Goal: Task Accomplishment & Management: Manage account settings

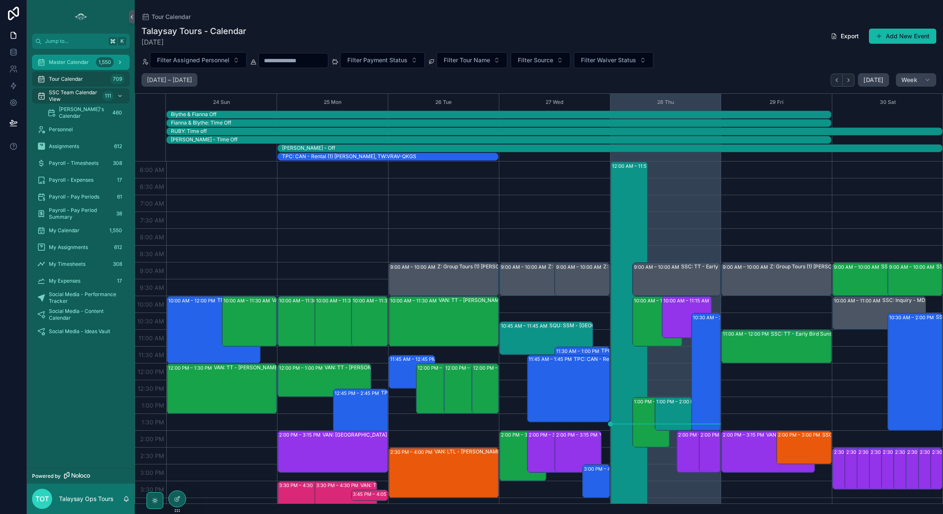
scroll to position [21, 0]
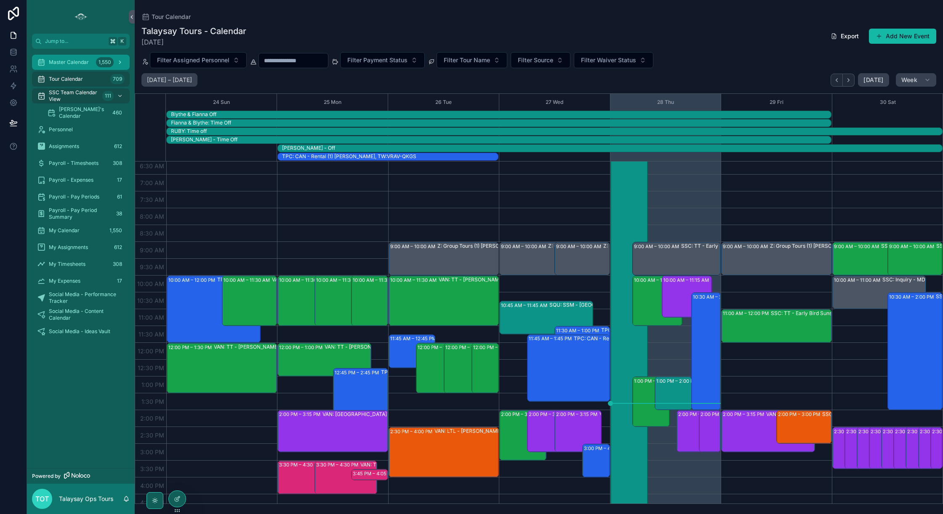
click at [121, 63] on icon "scrollable content" at bounding box center [120, 62] width 6 height 6
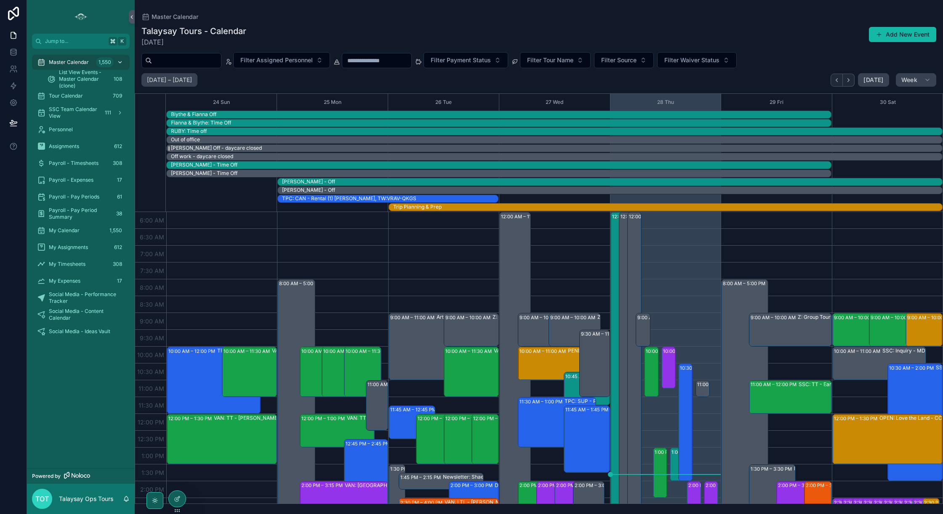
scroll to position [202, 0]
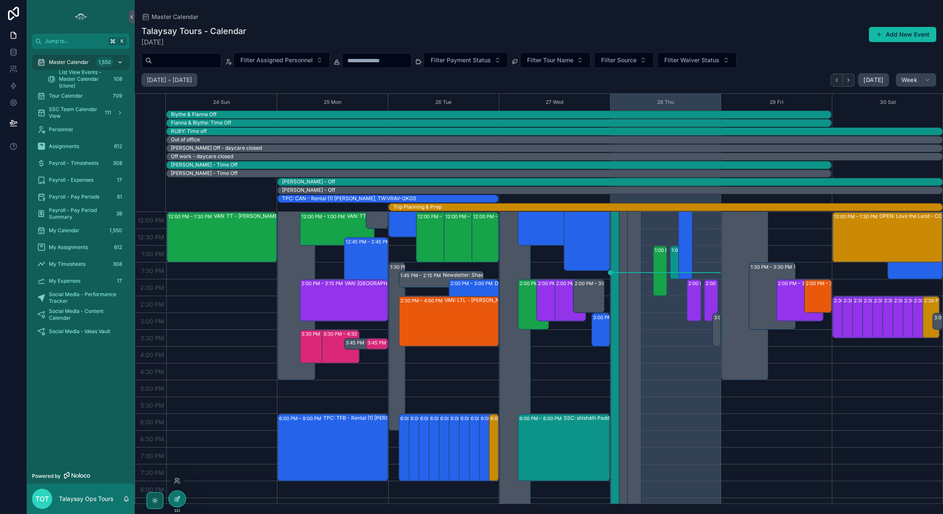
click at [174, 499] on icon at bounding box center [177, 499] width 7 height 7
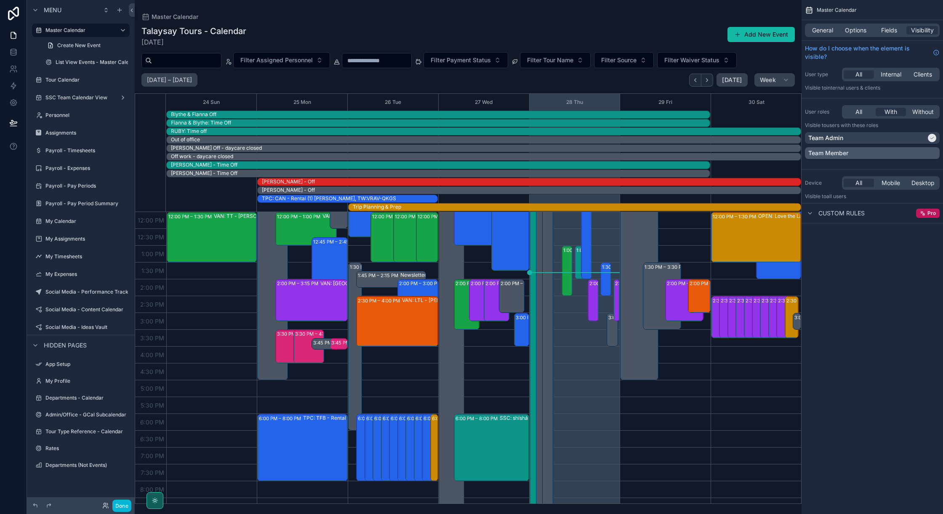
click at [934, 151] on div "Team Member" at bounding box center [872, 153] width 128 height 8
drag, startPoint x: 127, startPoint y: 506, endPoint x: 130, endPoint y: 503, distance: 4.8
click at [126, 506] on button "Done" at bounding box center [121, 506] width 19 height 12
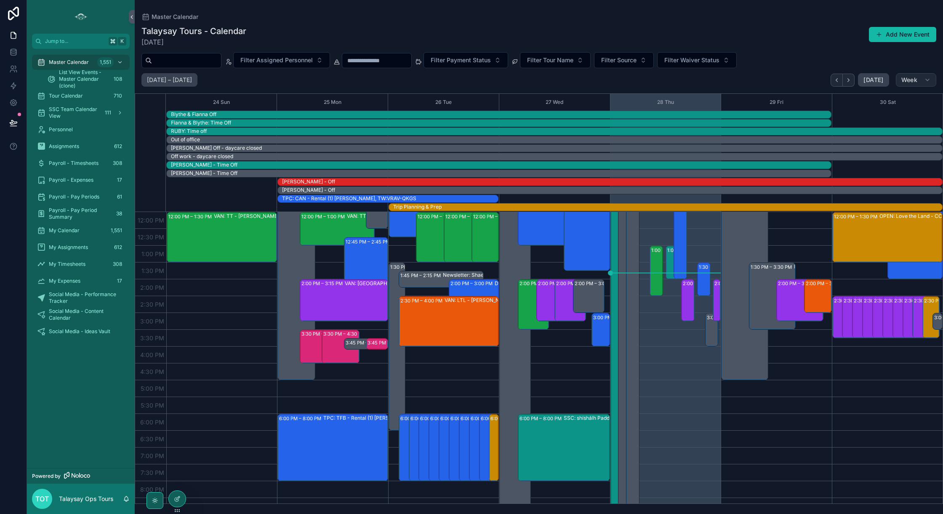
click at [910, 81] on span "Week" at bounding box center [909, 80] width 16 height 8
click at [891, 149] on button "Day D" at bounding box center [898, 146] width 61 height 15
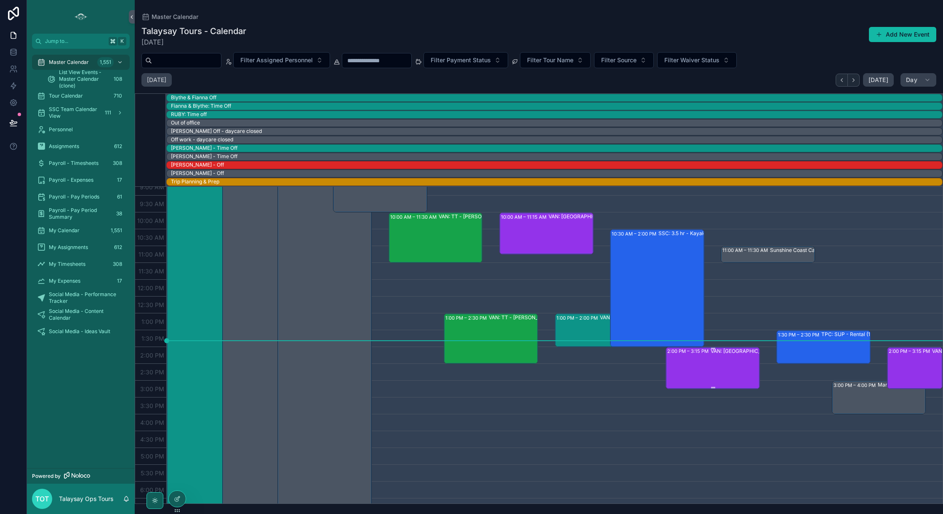
scroll to position [103, 0]
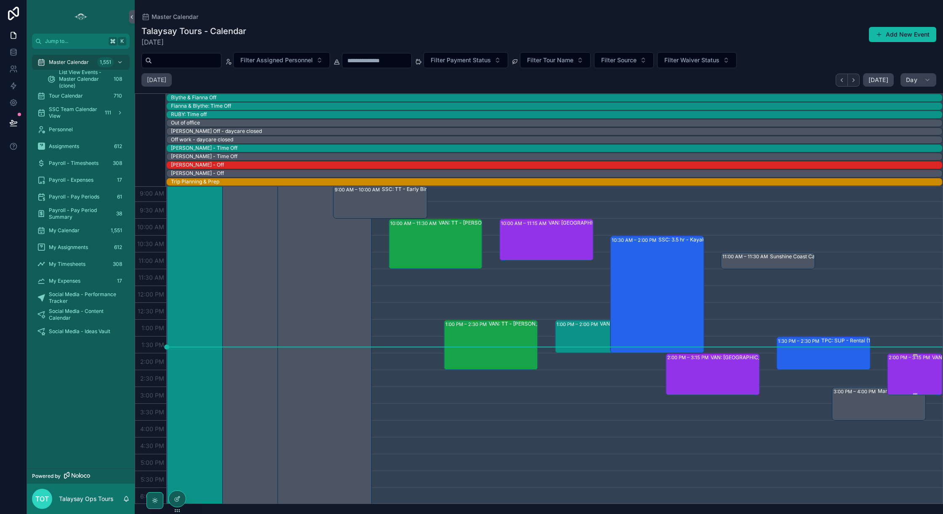
click at [911, 366] on div "2:00 PM – 3:15 PM VAN: [GEOGRAPHIC_DATA][PERSON_NAME] (2) [PERSON_NAME], TW:AXR…" at bounding box center [915, 374] width 53 height 40
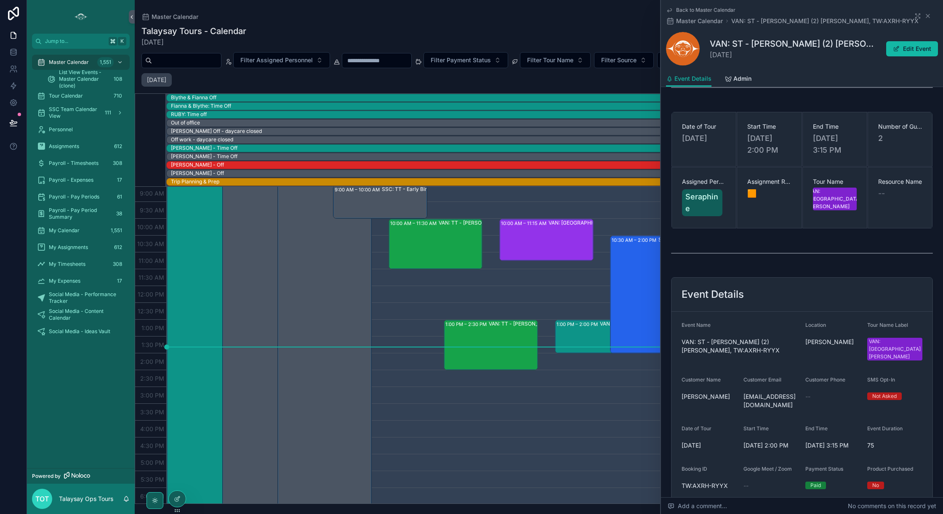
scroll to position [149, 0]
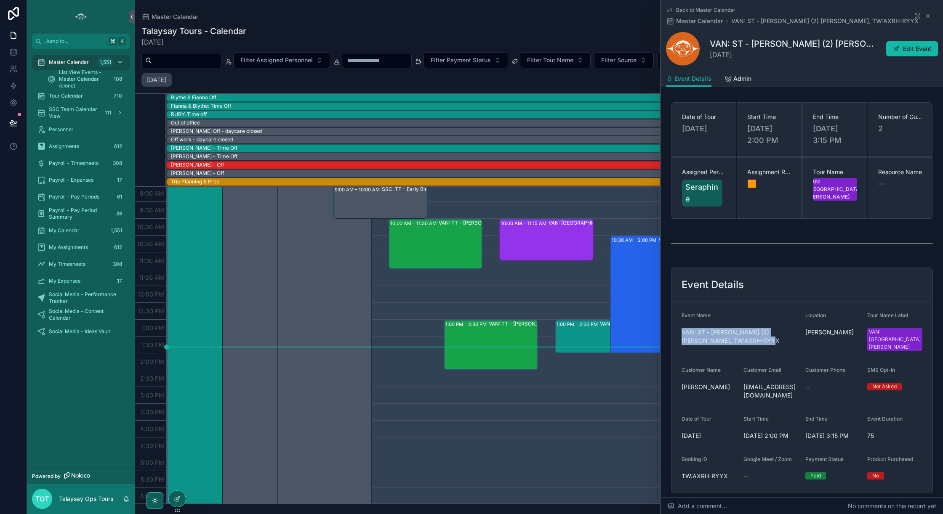
drag, startPoint x: 766, startPoint y: 327, endPoint x: 674, endPoint y: 316, distance: 92.5
click at [674, 316] on form "Event Name VAN: [GEOGRAPHIC_DATA][PERSON_NAME] (2) [PERSON_NAME], [GEOGRAPHIC_D…" at bounding box center [801, 397] width 261 height 191
copy span "VAN: ST - [PERSON_NAME] (2) [PERSON_NAME], TW:AXRH-RYYX"
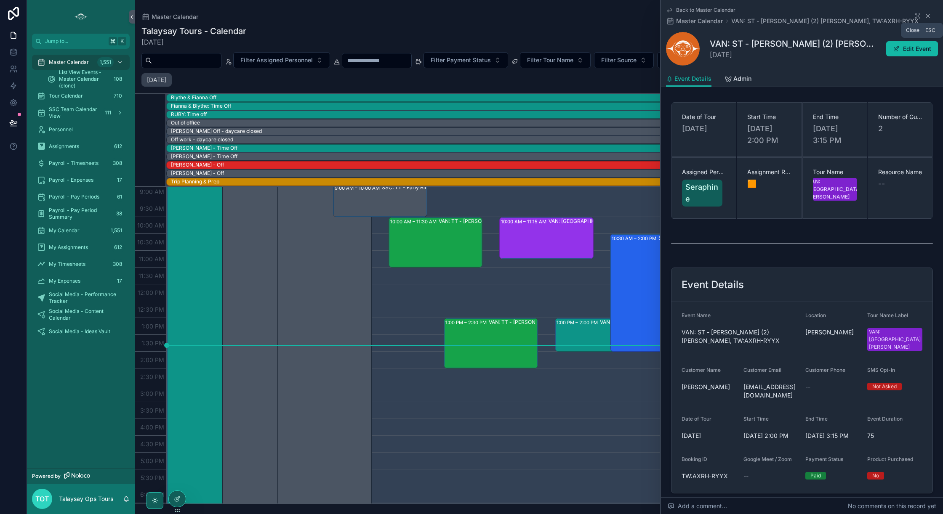
click at [928, 17] on icon "scrollable content" at bounding box center [927, 16] width 7 height 7
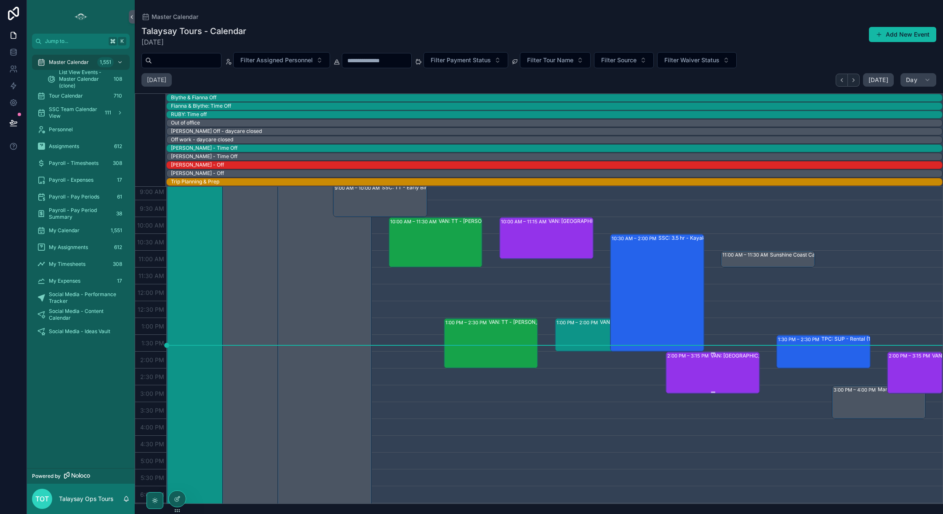
click at [720, 372] on div "VAN: [GEOGRAPHIC_DATA][PERSON_NAME] (1) [PERSON_NAME], TW:FHMR-XKPI" at bounding box center [757, 372] width 92 height 40
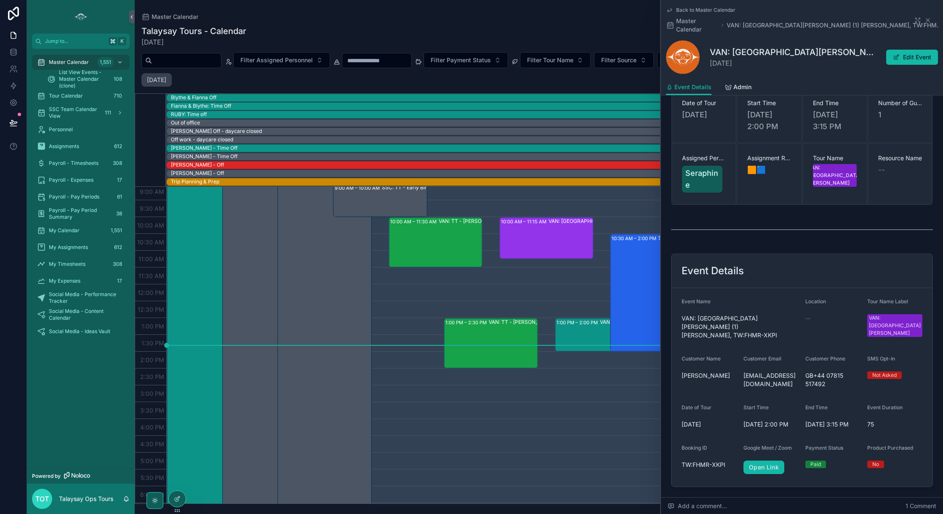
scroll to position [177, 0]
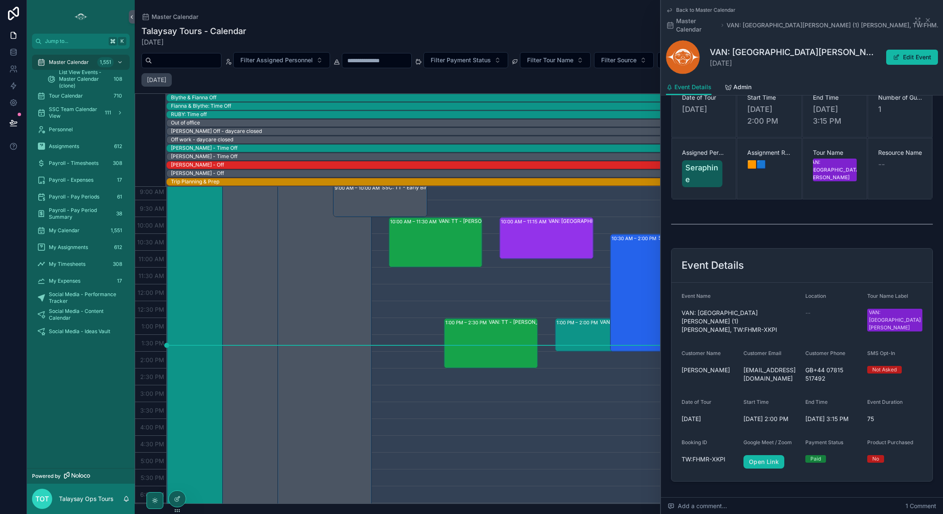
click at [753, 309] on span "VAN: [GEOGRAPHIC_DATA][PERSON_NAME] (1) [PERSON_NAME], TW:FHMR-XKPI" at bounding box center [739, 321] width 117 height 25
drag, startPoint x: 754, startPoint y: 299, endPoint x: 676, endPoint y: 290, distance: 78.4
click at [676, 290] on form "Event Name VAN: [GEOGRAPHIC_DATA][PERSON_NAME] (1) [PERSON_NAME], TW:FHMR-XKPI …" at bounding box center [801, 382] width 261 height 199
copy span "VAN: [GEOGRAPHIC_DATA][PERSON_NAME] (1) [PERSON_NAME], TW:FHMR-XKPI"
click at [13, 122] on icon at bounding box center [13, 123] width 8 height 8
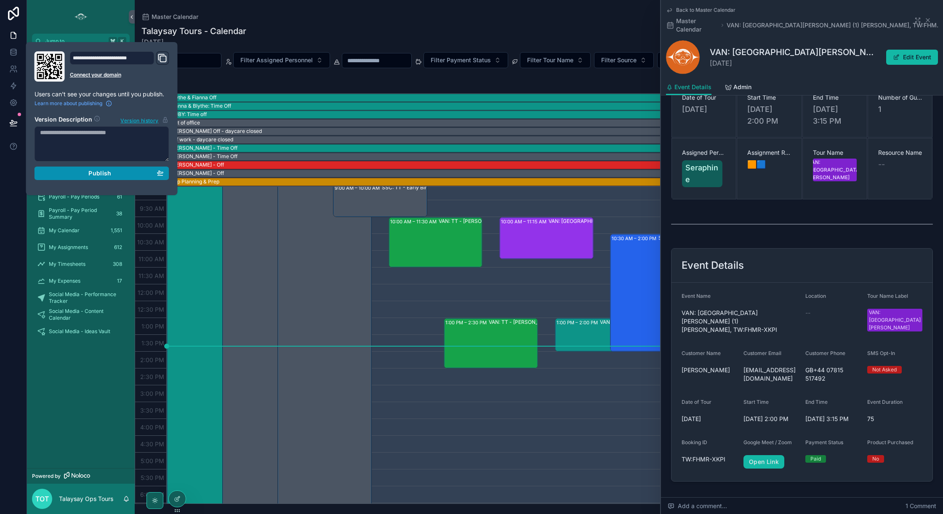
click at [129, 175] on div "Publish" at bounding box center [102, 174] width 124 height 8
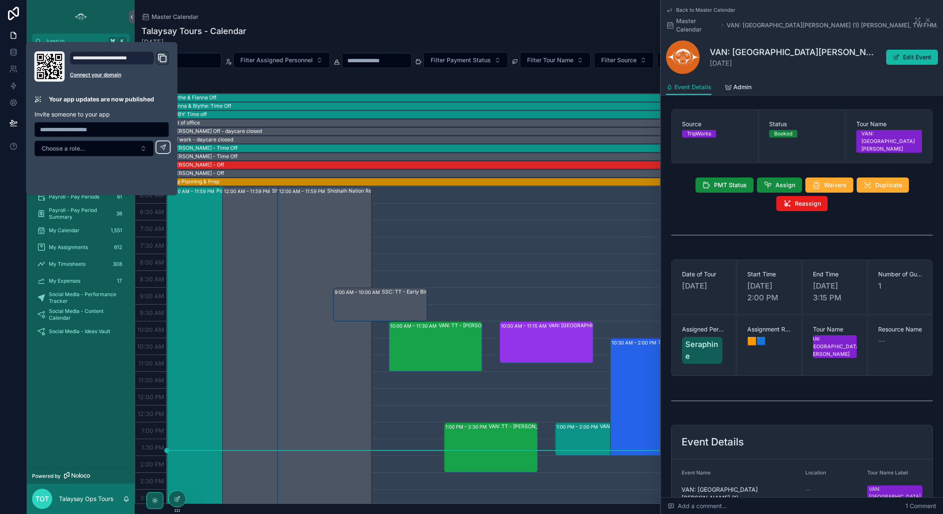
scroll to position [188, 0]
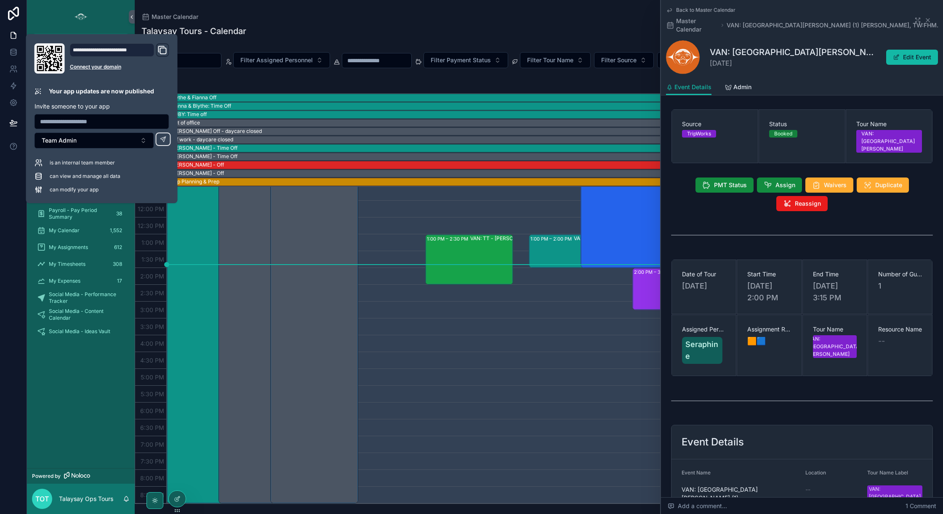
click at [76, 362] on div "Master Calendar 1,552 List View Events - Master Calendar (clone) 108 Tour Calen…" at bounding box center [81, 259] width 108 height 420
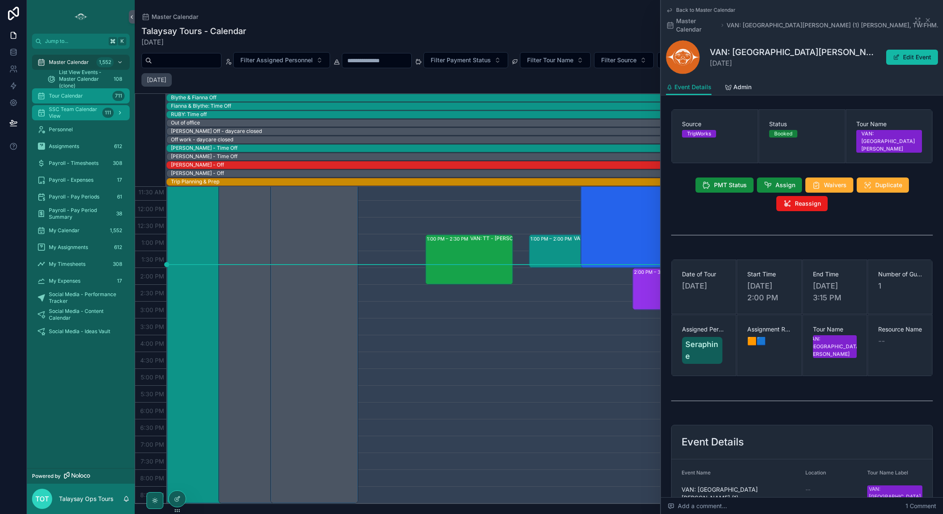
click at [95, 97] on div "Tour Calendar 711" at bounding box center [81, 95] width 88 height 13
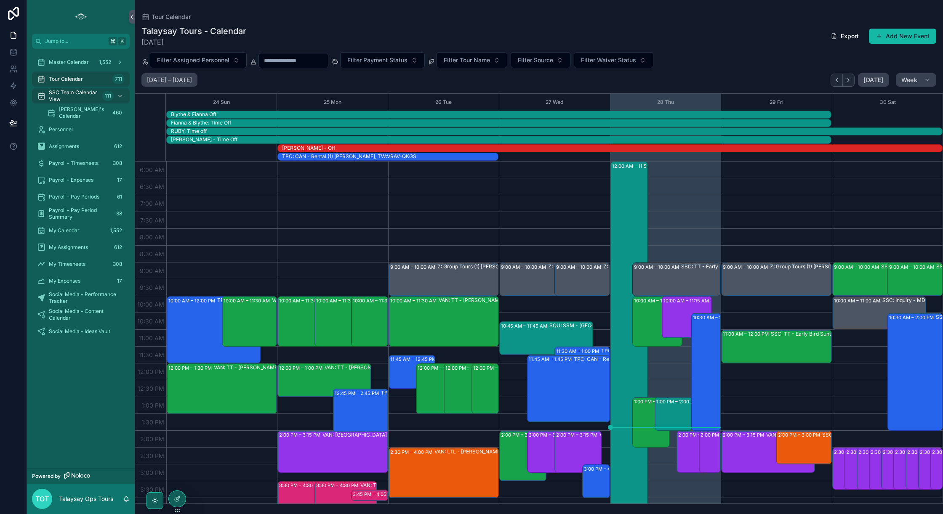
scroll to position [163, 0]
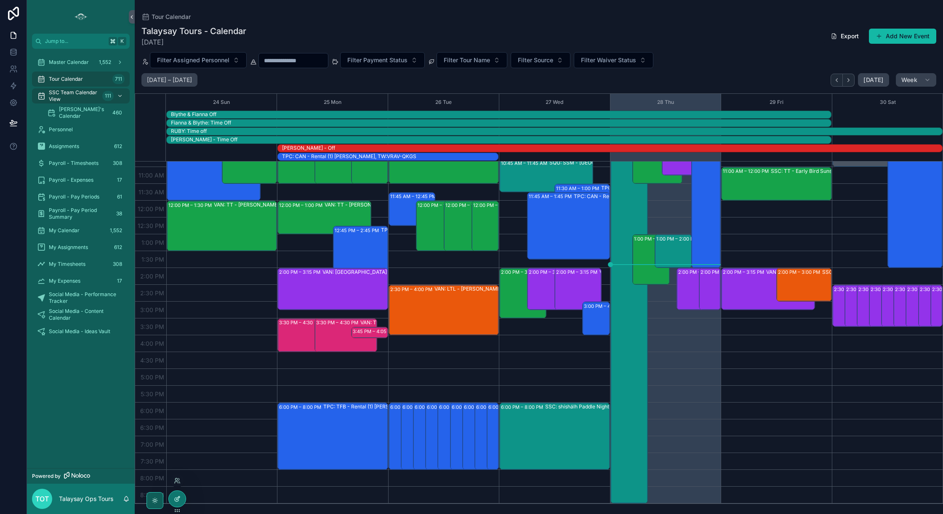
click at [177, 495] on div at bounding box center [177, 499] width 17 height 16
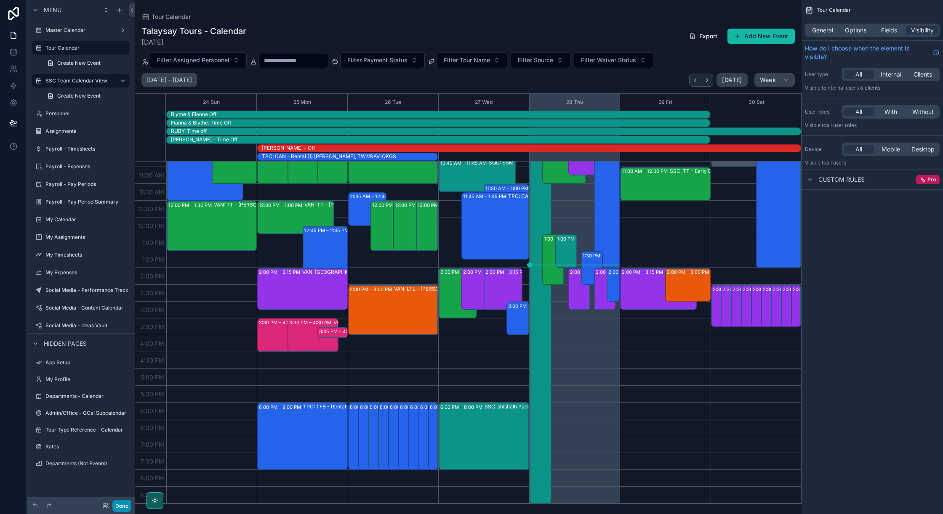
click at [124, 508] on button "Done" at bounding box center [121, 506] width 19 height 12
